Goal: Task Accomplishment & Management: Manage account settings

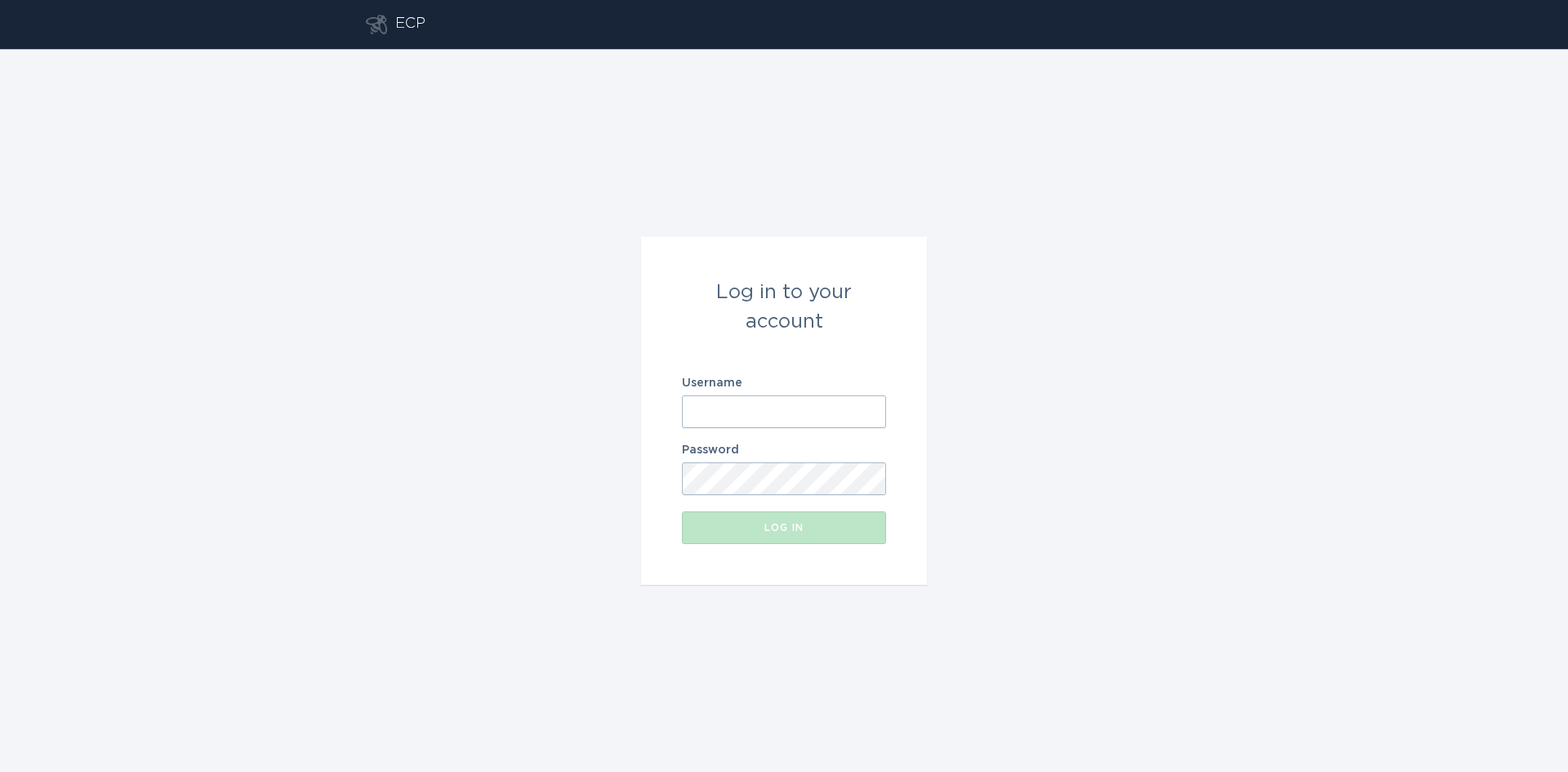
click at [726, 409] on input "Username" at bounding box center [783, 412] width 204 height 33
type input "p"
click at [0, 771] on com-1password-button at bounding box center [0, 772] width 0 height 0
type input "[EMAIL_ADDRESS][DOMAIN_NAME]"
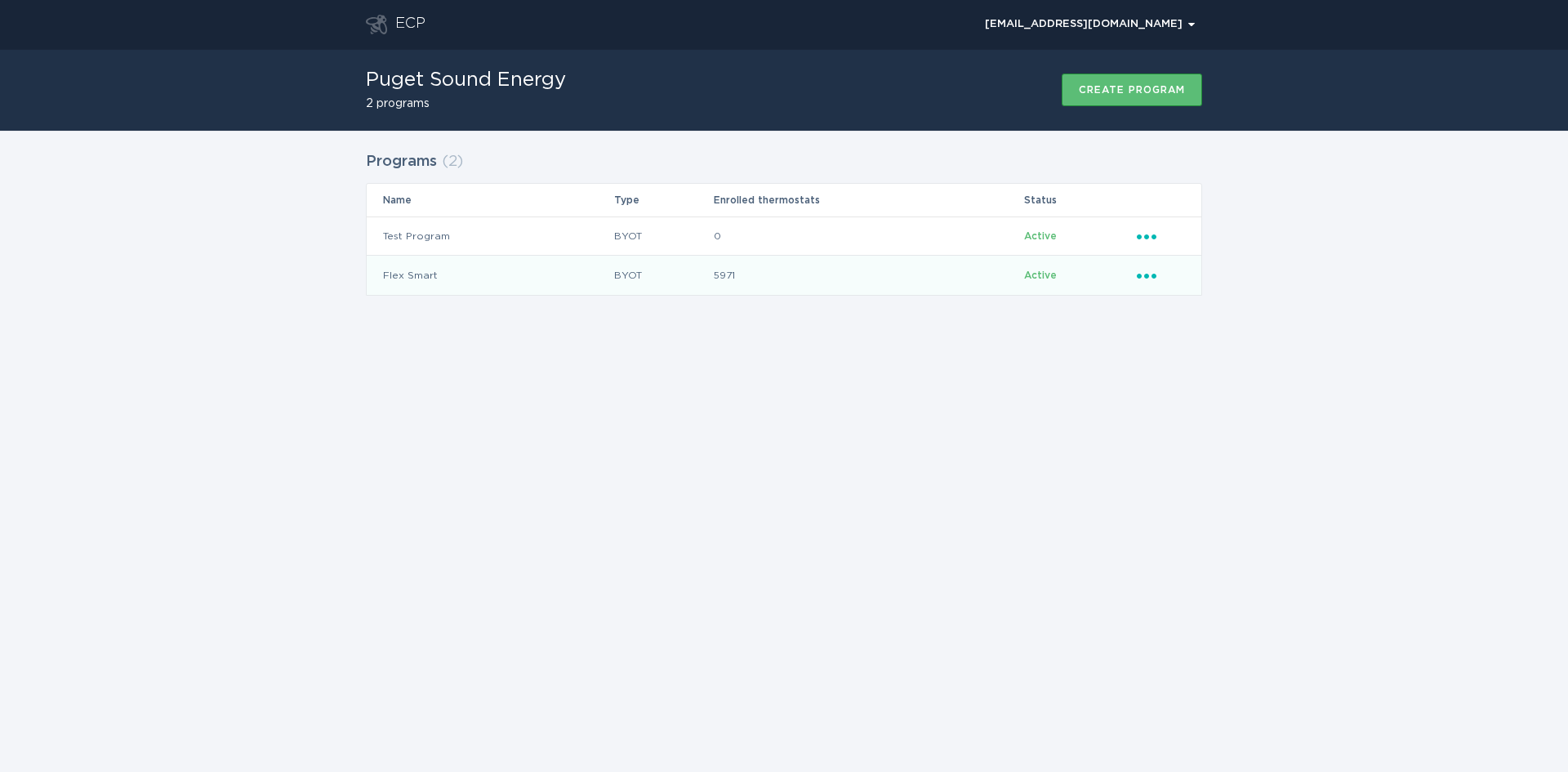
click at [1150, 279] on icon "Ellipsis" at bounding box center [1148, 273] width 23 height 14
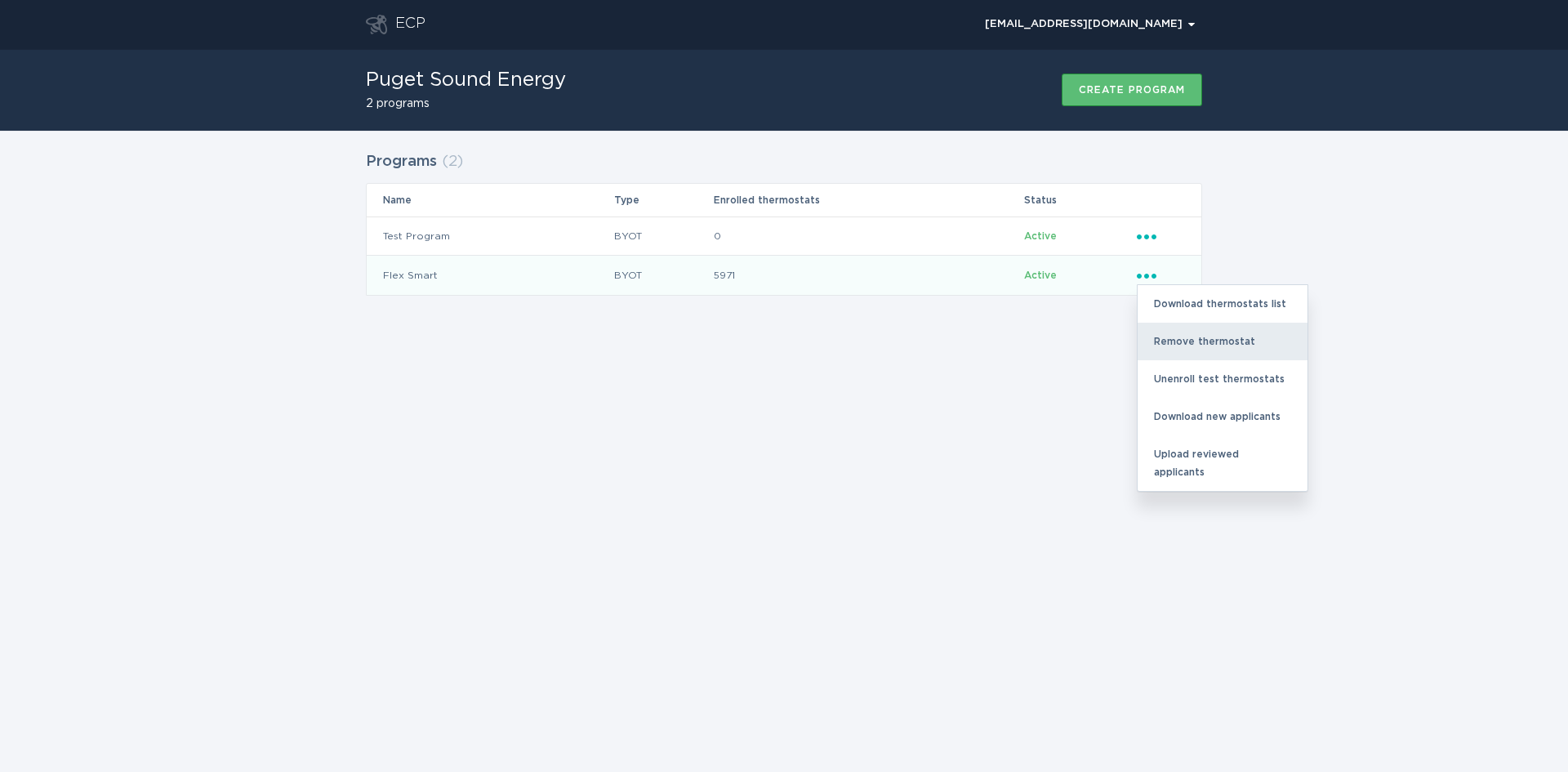
click at [1187, 337] on div "Remove thermostat" at bounding box center [1223, 341] width 169 height 37
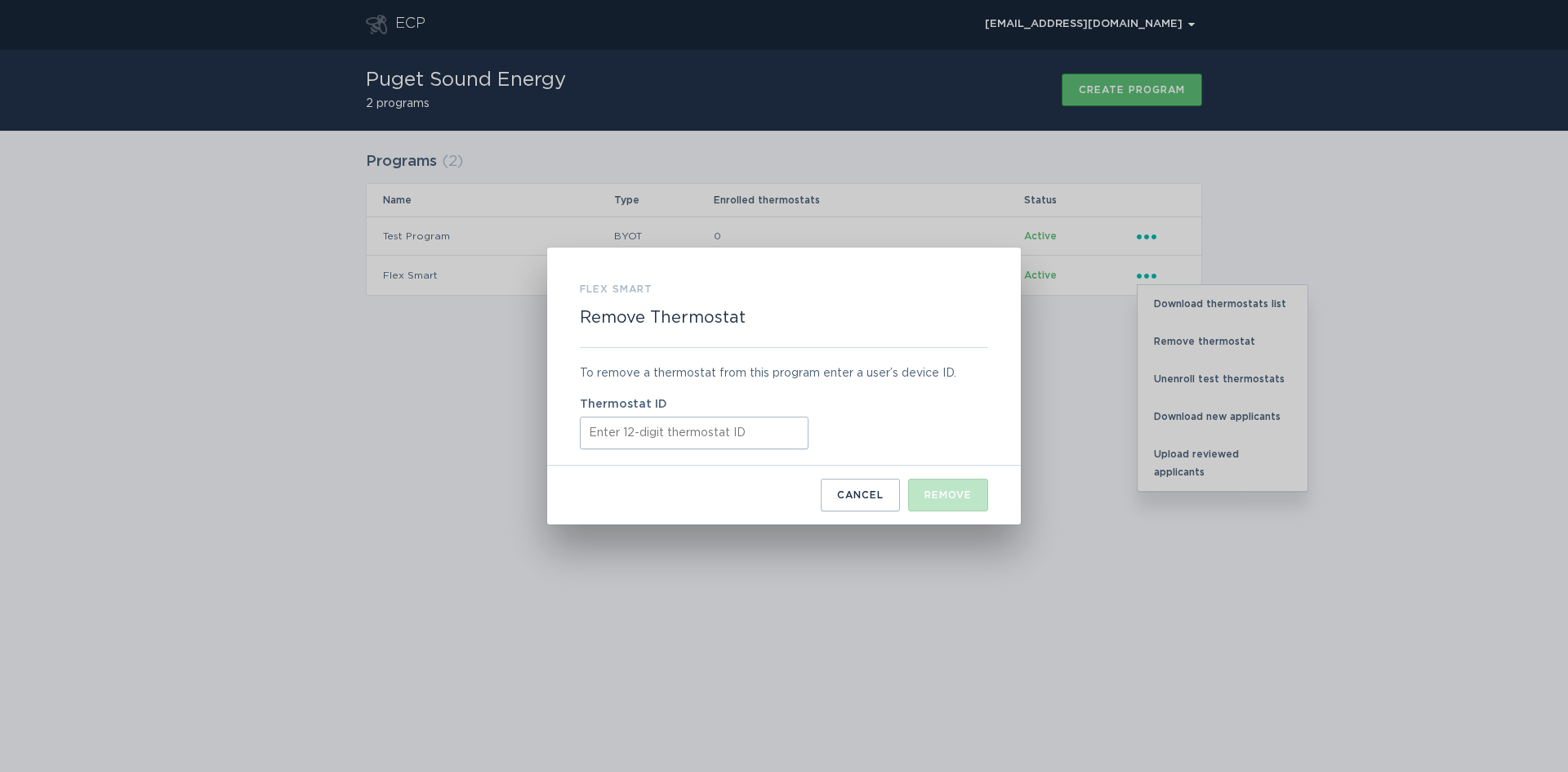
click at [623, 438] on input "Thermostat ID" at bounding box center [695, 432] width 229 height 33
paste input "521725605085"
type input "521725605085"
click at [941, 493] on div "Remove" at bounding box center [948, 494] width 47 height 10
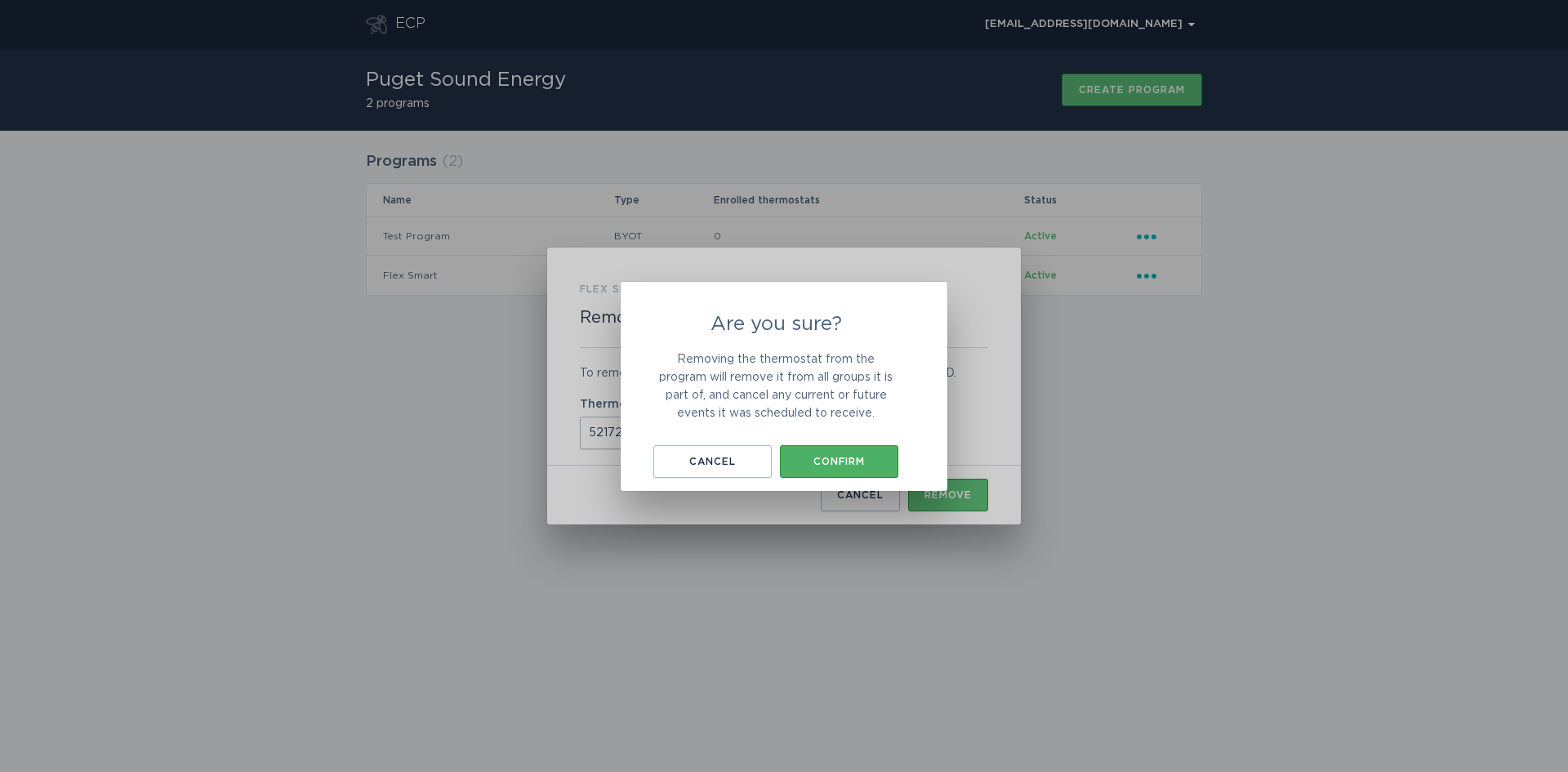
click at [828, 464] on div "Confirm" at bounding box center [839, 461] width 102 height 10
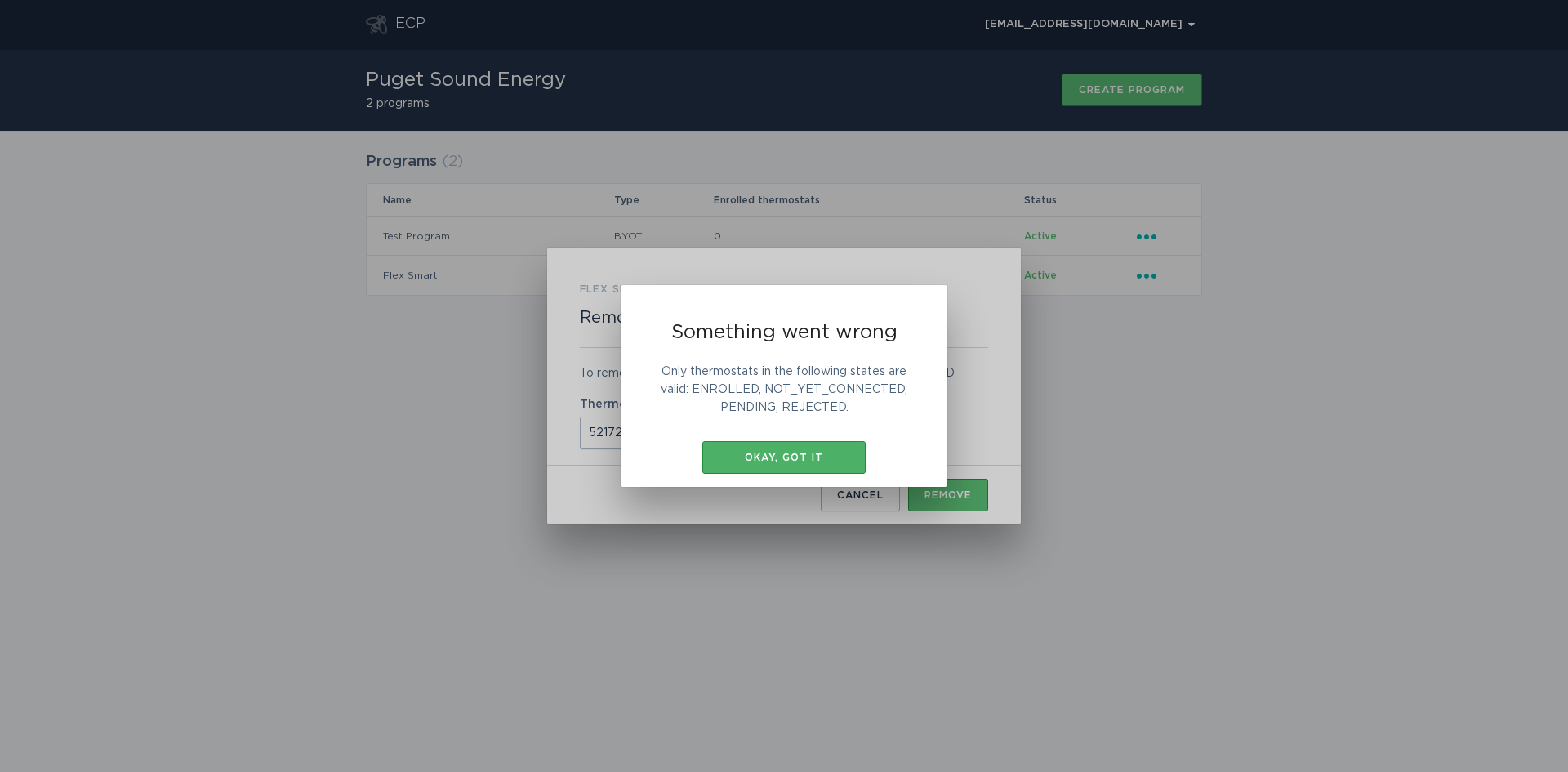
click at [797, 454] on div "Okay, got it" at bounding box center [784, 457] width 147 height 10
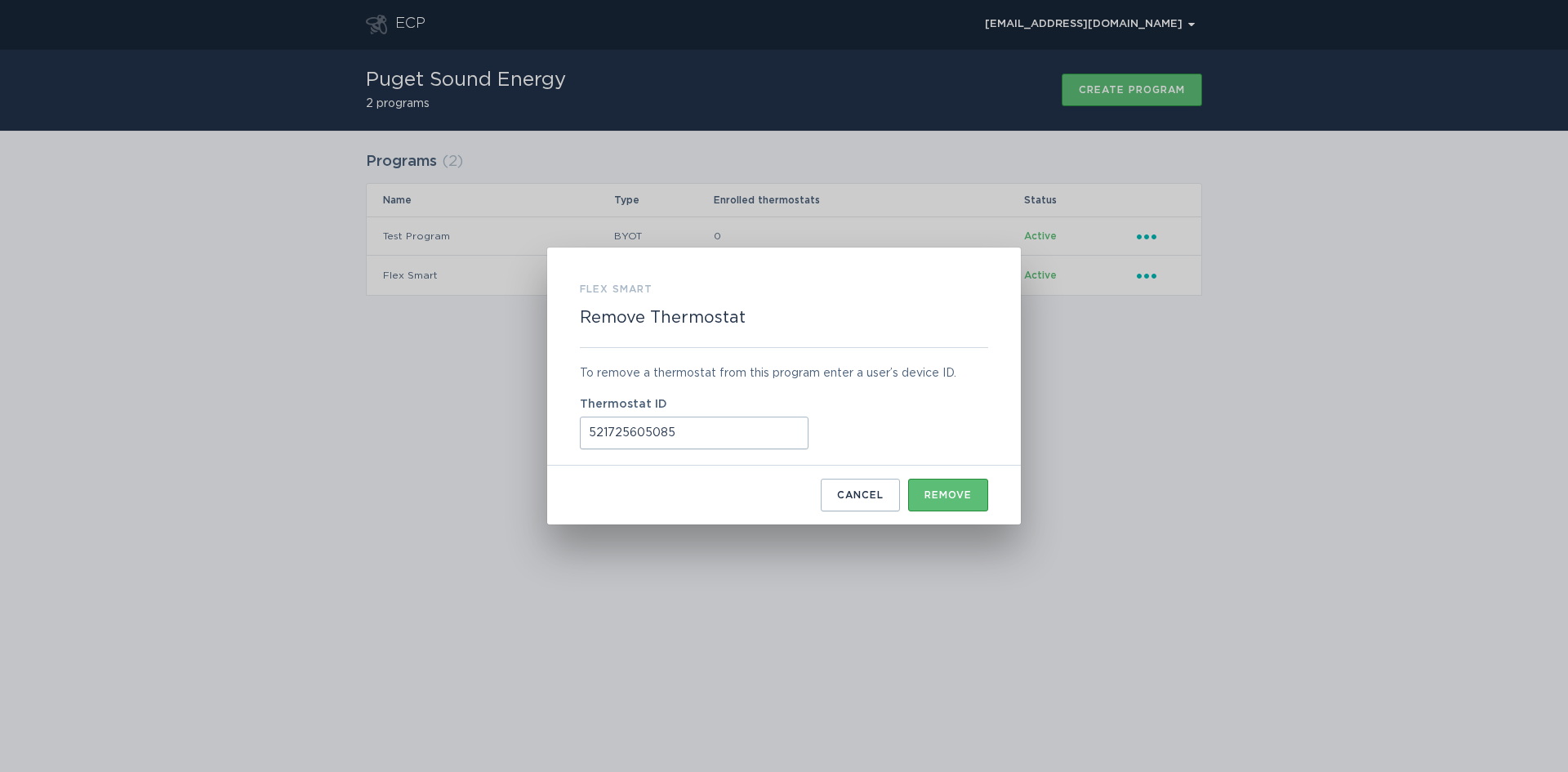
click at [731, 430] on input "521725605085" at bounding box center [695, 432] width 229 height 33
click at [588, 429] on input "521725605085" at bounding box center [695, 432] width 229 height 33
click at [752, 432] on input "521725605085" at bounding box center [695, 432] width 229 height 33
click at [997, 502] on div "Flex Smart Remove Thermostat To remove a thermostat from this program enter a u…" at bounding box center [784, 386] width 474 height 277
click at [956, 492] on div "Remove" at bounding box center [948, 494] width 47 height 10
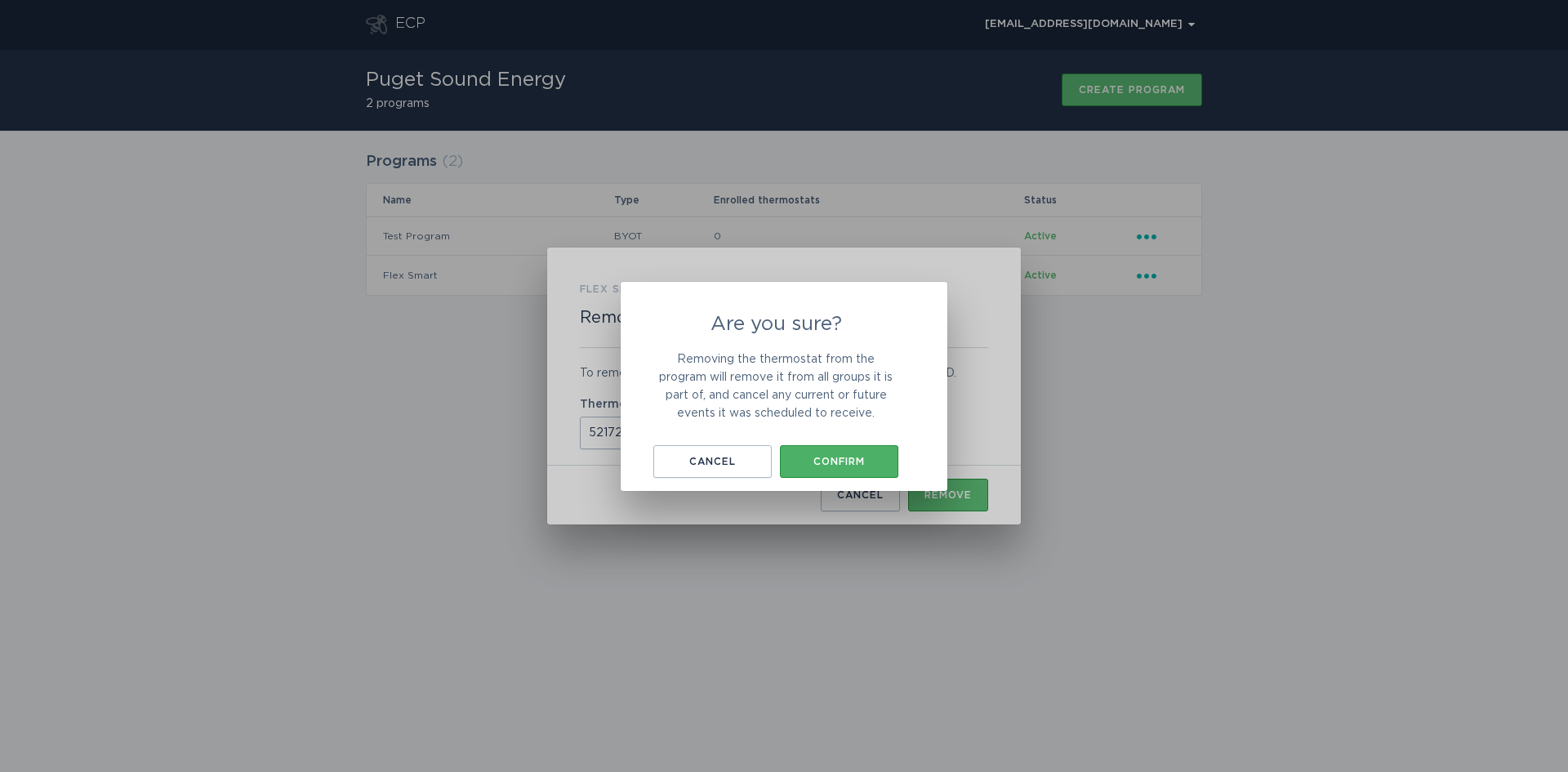
click at [815, 463] on div "Confirm" at bounding box center [839, 461] width 102 height 10
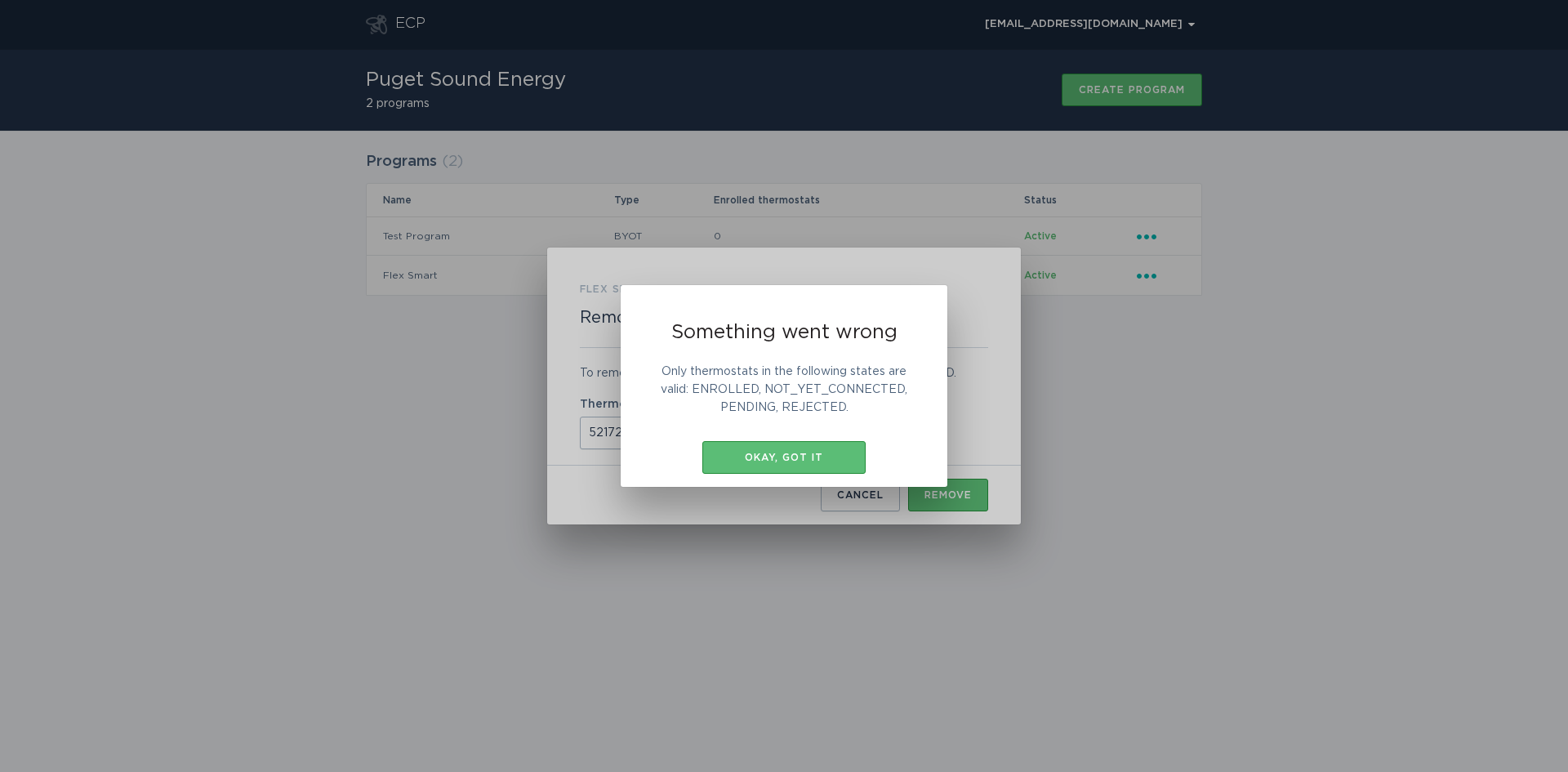
drag, startPoint x: 794, startPoint y: 451, endPoint x: 835, endPoint y: 490, distance: 56.6
click at [791, 453] on div "Okay, got it" at bounding box center [784, 457] width 147 height 10
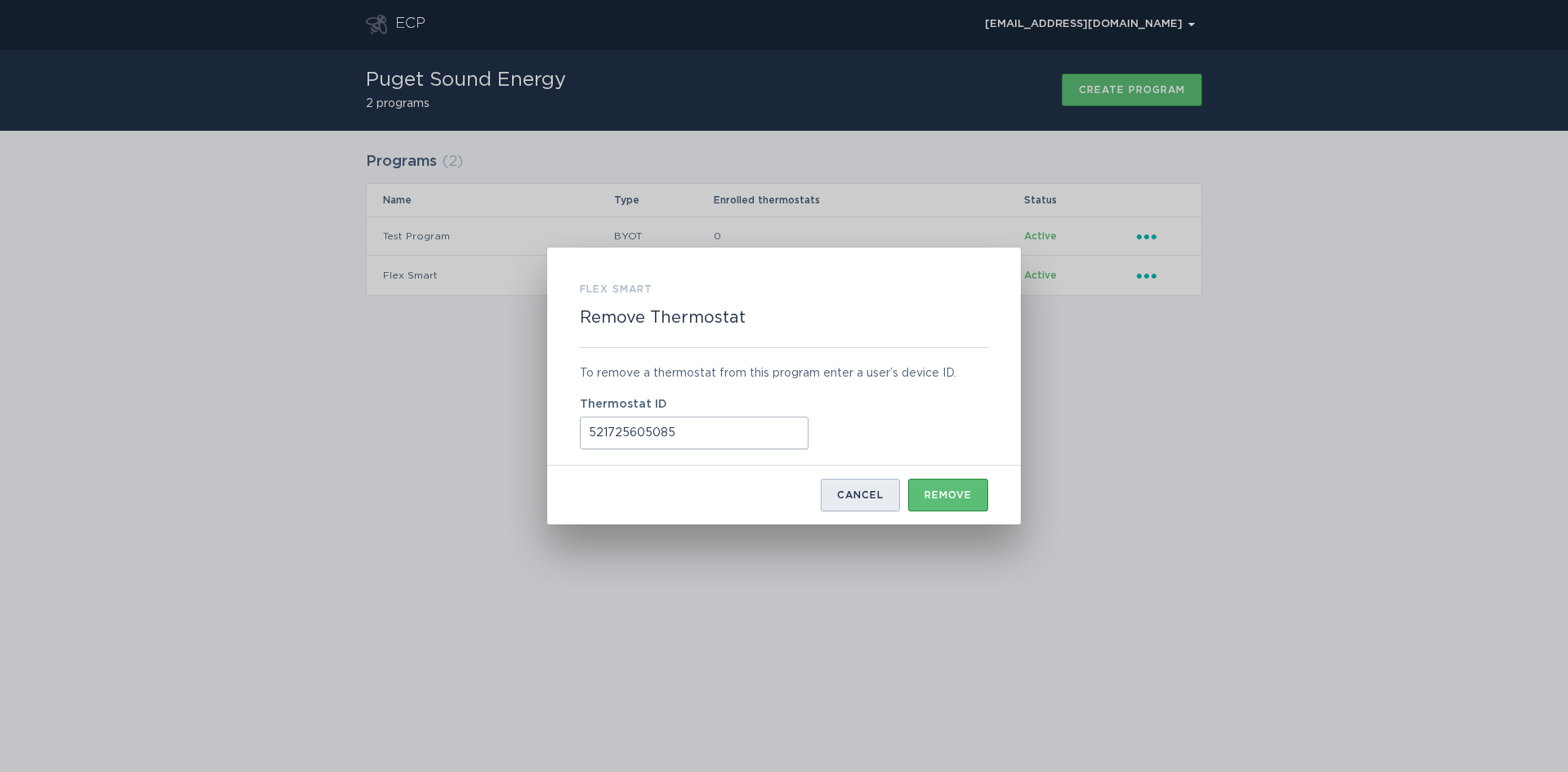
click at [865, 499] on div "Cancel" at bounding box center [860, 494] width 47 height 10
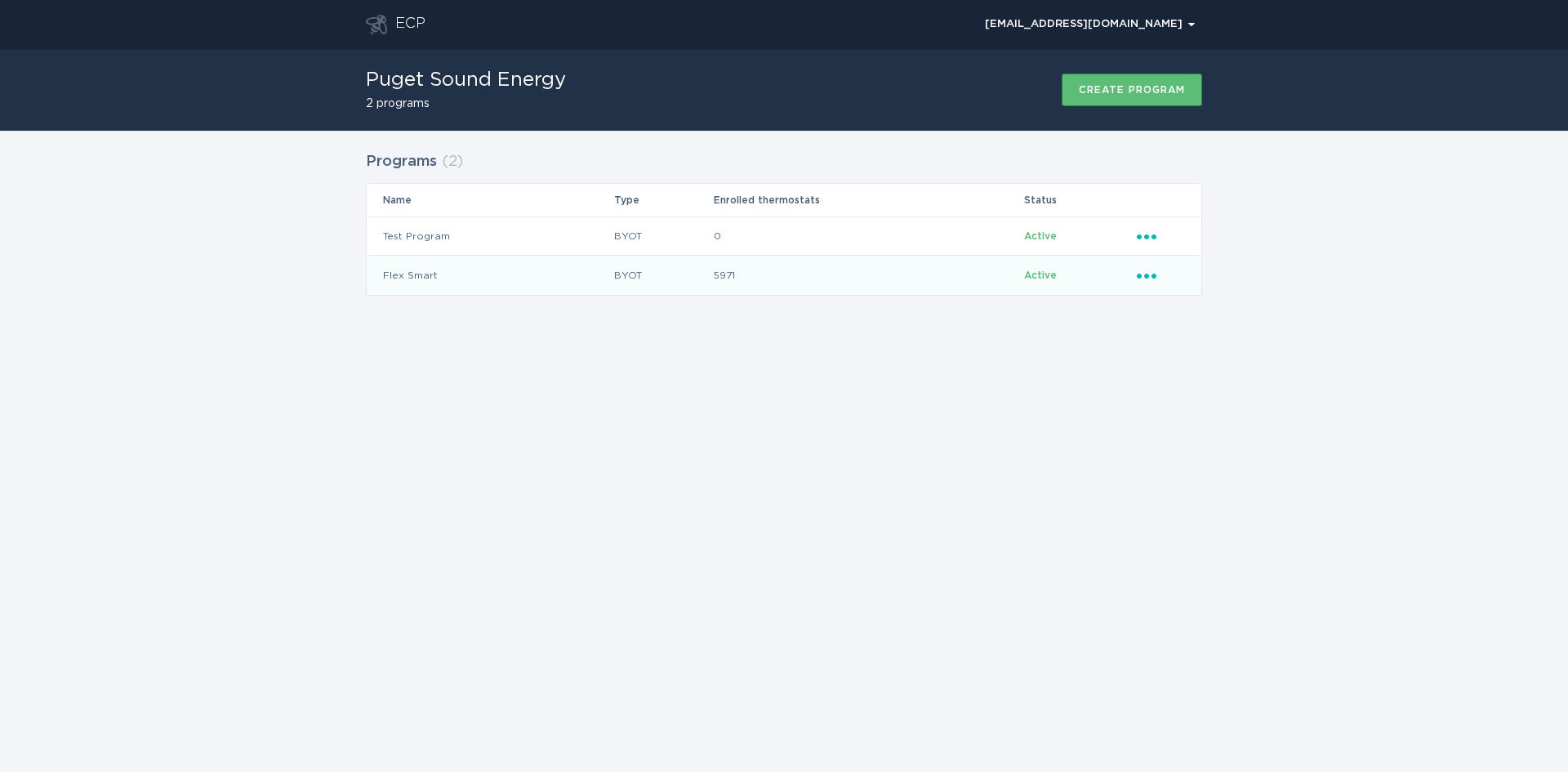
click at [1147, 271] on icon "Ellipsis" at bounding box center [1148, 273] width 23 height 14
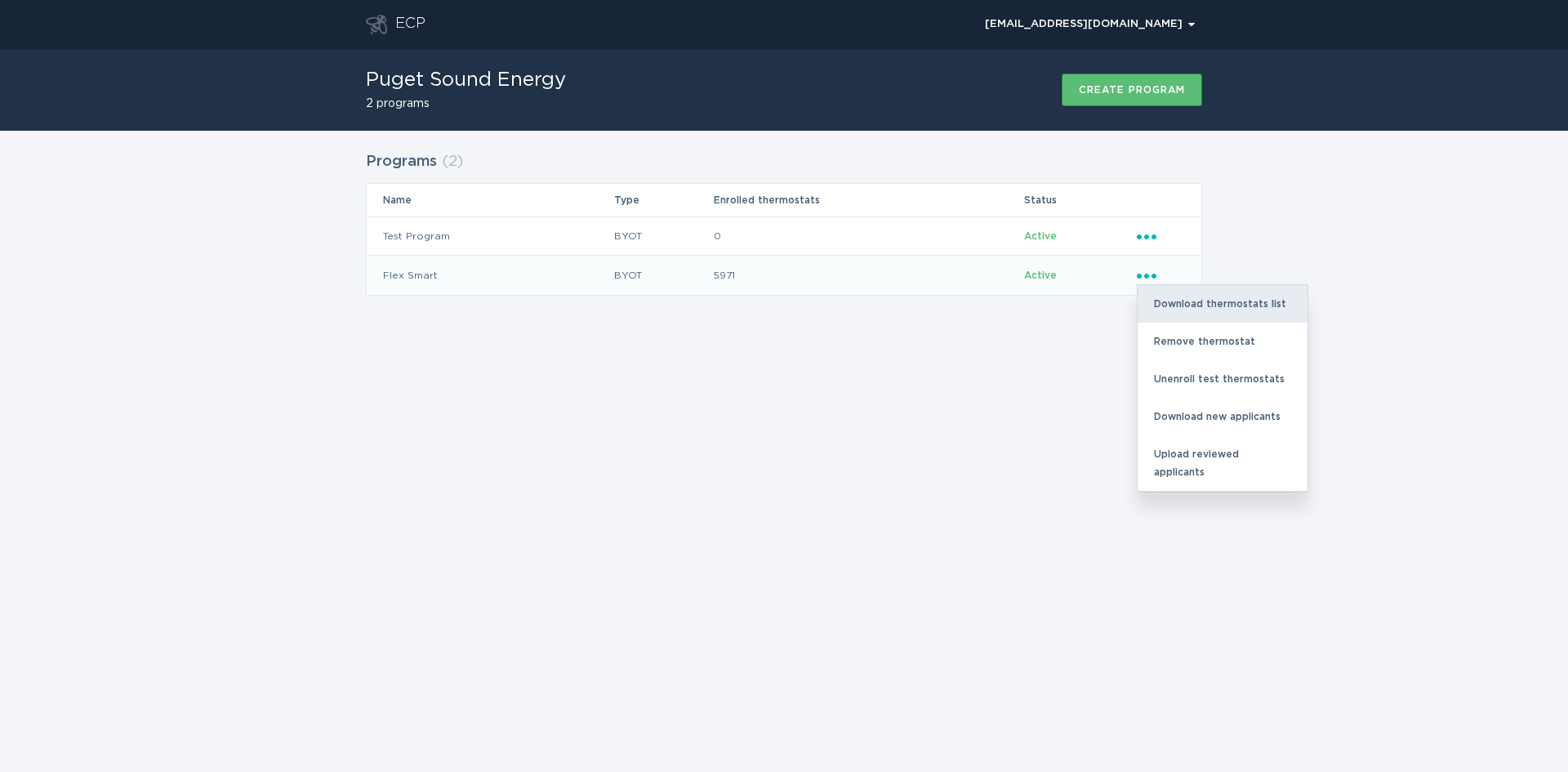
click at [1191, 303] on div "Download thermostats list" at bounding box center [1223, 304] width 169 height 37
